Goal: Task Accomplishment & Management: Manage account settings

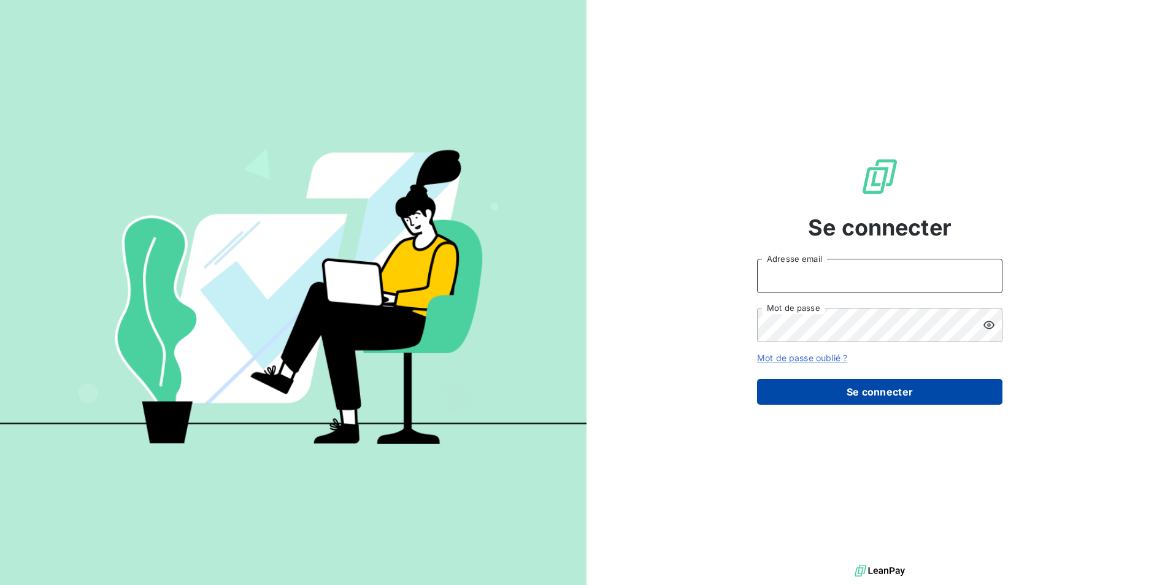
type input "[EMAIL_ADDRESS][DOMAIN_NAME]"
click at [856, 393] on button "Se connecter" at bounding box center [879, 392] width 245 height 26
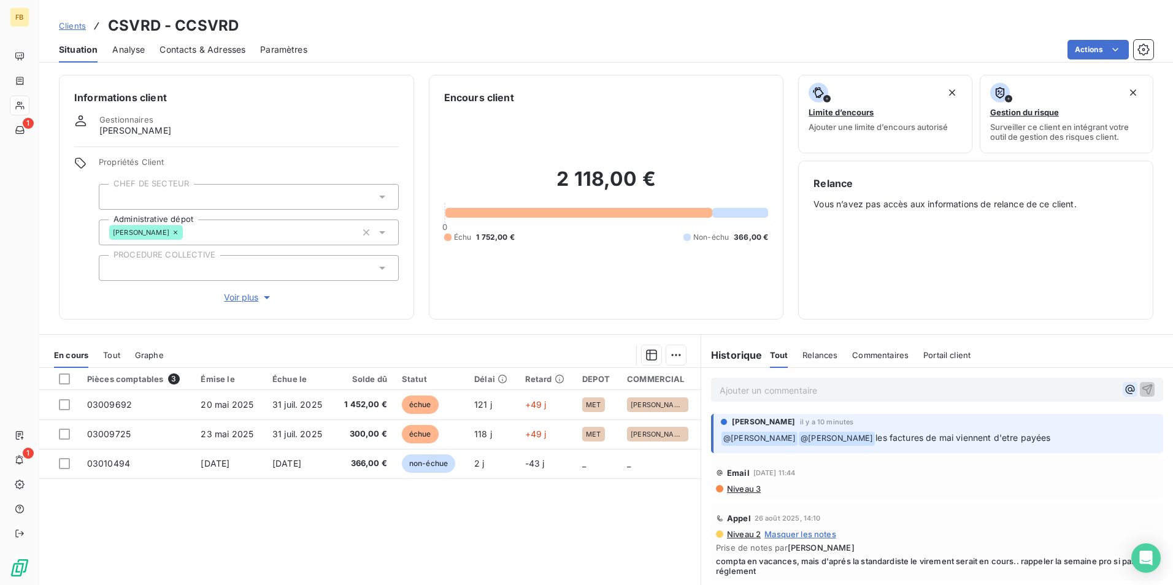
click at [1125, 389] on icon "button" at bounding box center [1129, 389] width 9 height 9
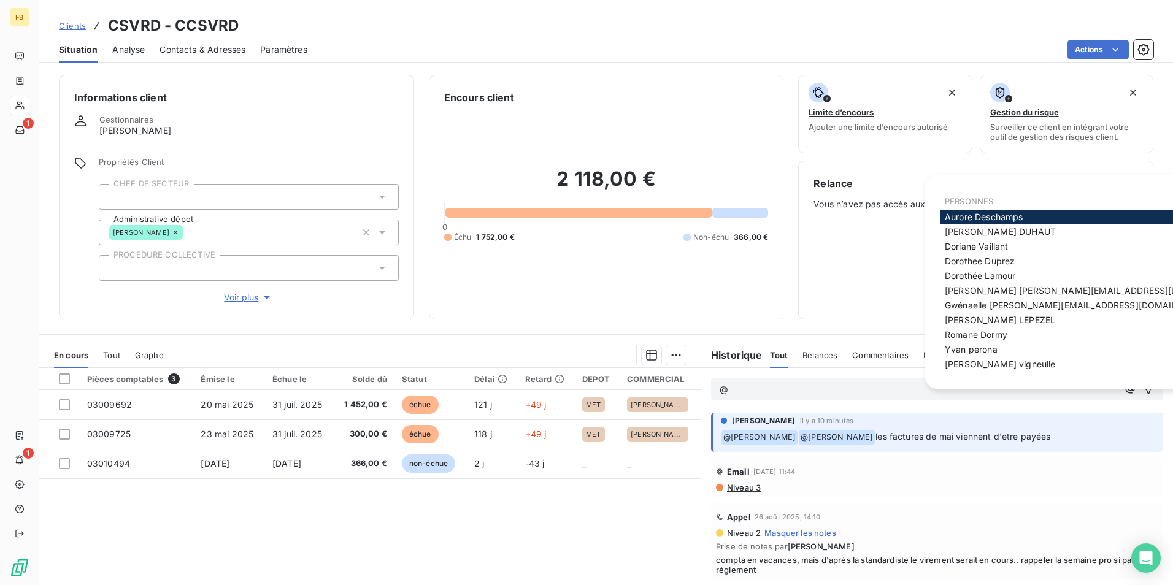
drag, startPoint x: 1013, startPoint y: 277, endPoint x: 1002, endPoint y: 277, distance: 11.1
click at [1013, 276] on span "[PERSON_NAME]" at bounding box center [979, 275] width 71 height 10
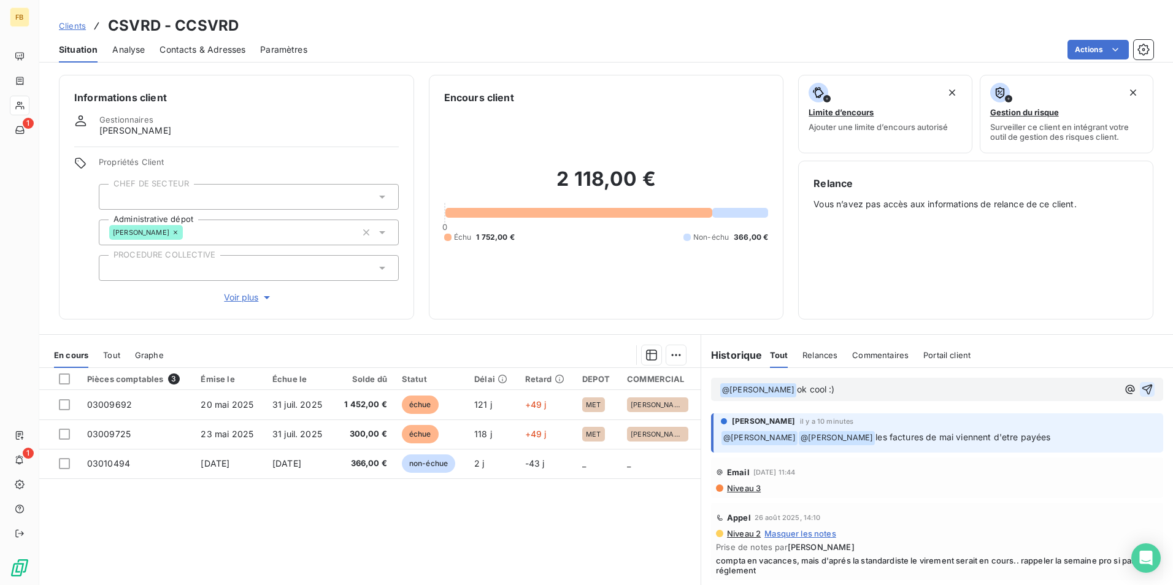
click at [1141, 385] on icon "button" at bounding box center [1147, 389] width 12 height 12
